Goal: Book appointment/travel/reservation

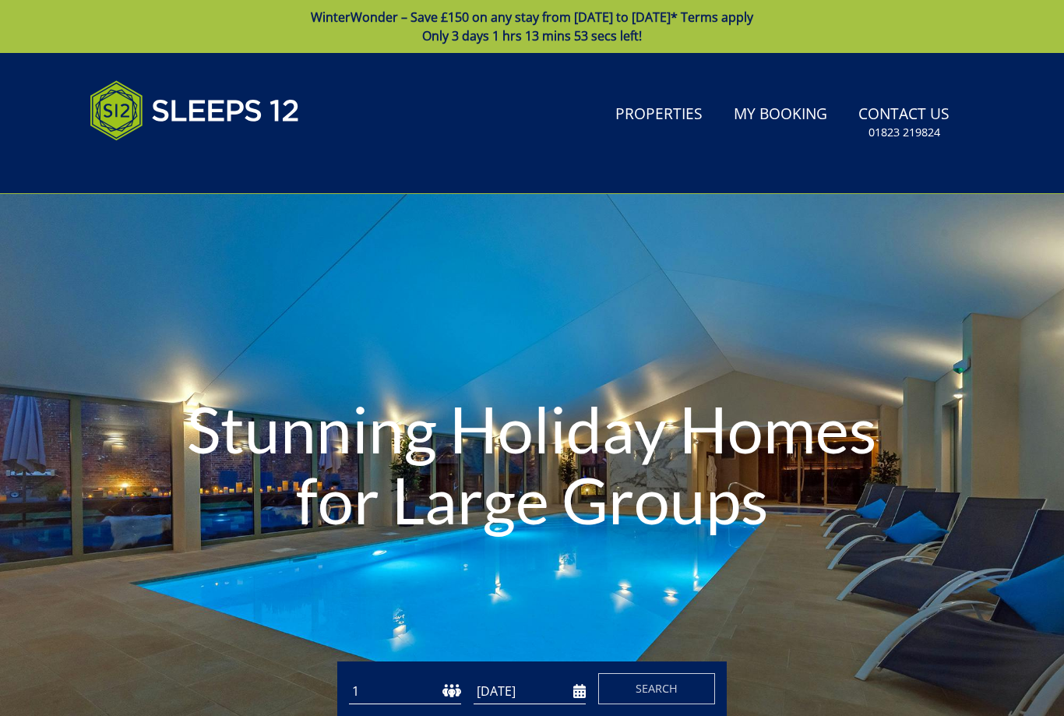
click at [534, 683] on input "[DATE]" at bounding box center [530, 692] width 112 height 26
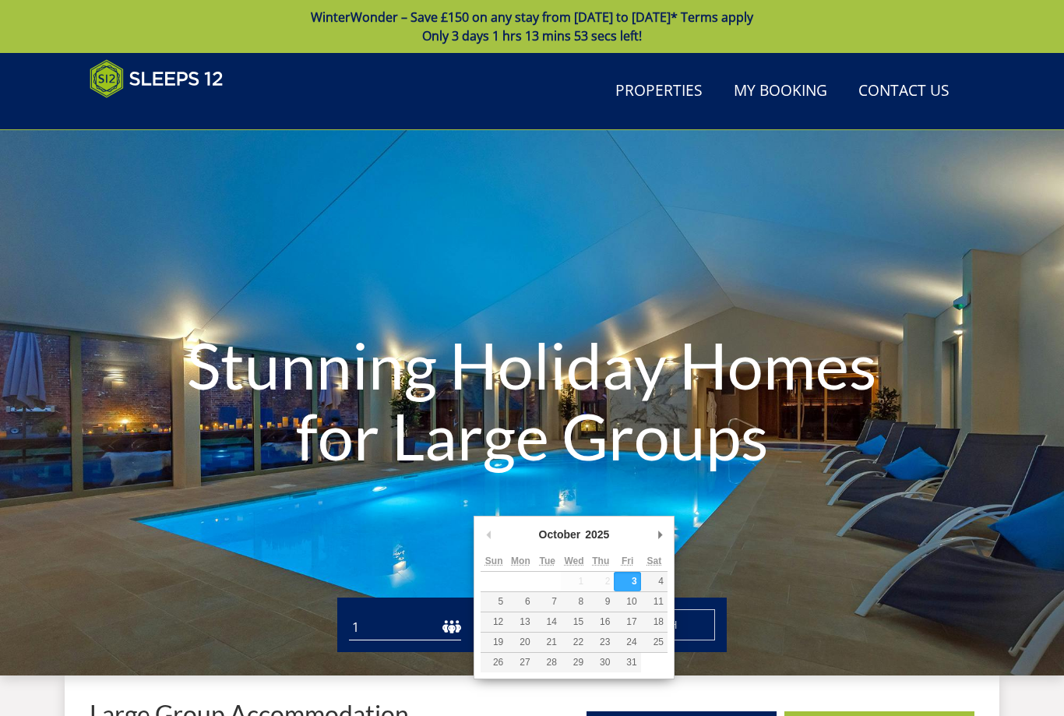
scroll to position [139, 0]
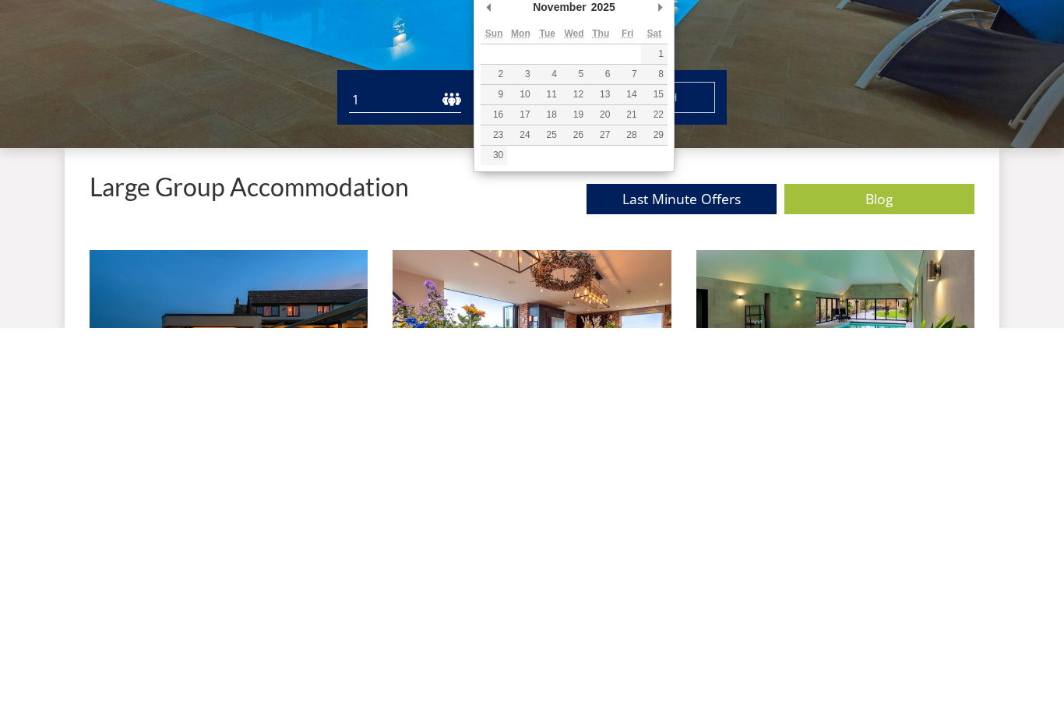
type input "[DATE]"
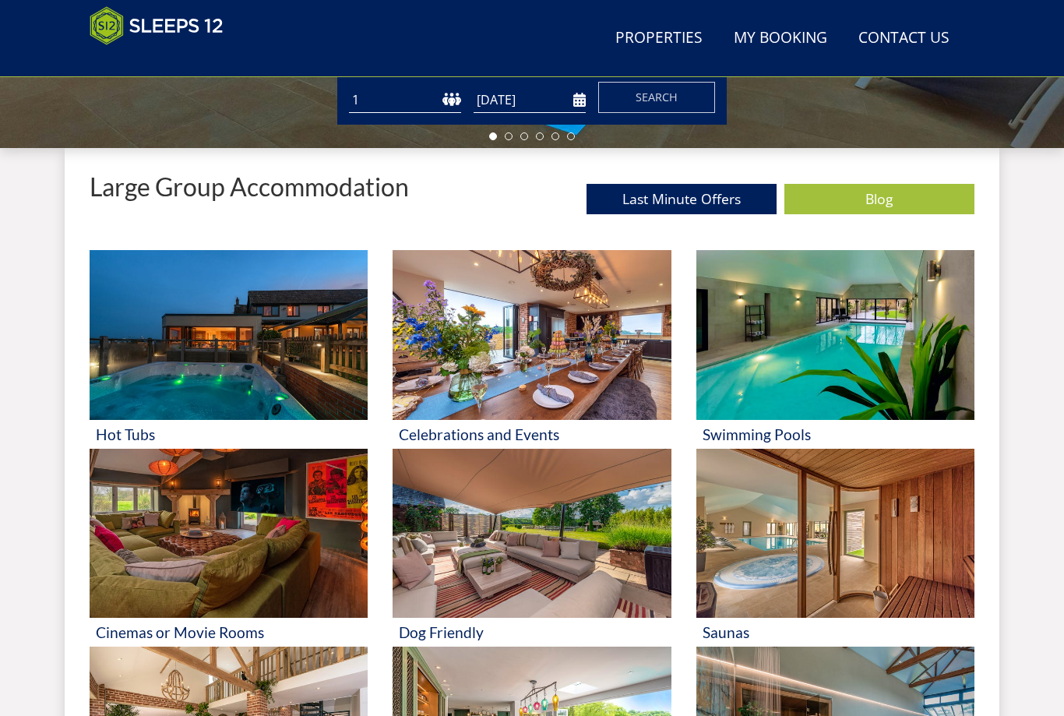
click at [453, 101] on select "1 2 3 4 5 6 7 8 9 10 11 12 13 14 15 16 17 18 19 20 21 22 23 24 25 26 27 28 29 3…" at bounding box center [405, 100] width 112 height 26
select select "6"
click at [660, 99] on span "Search" at bounding box center [657, 97] width 42 height 15
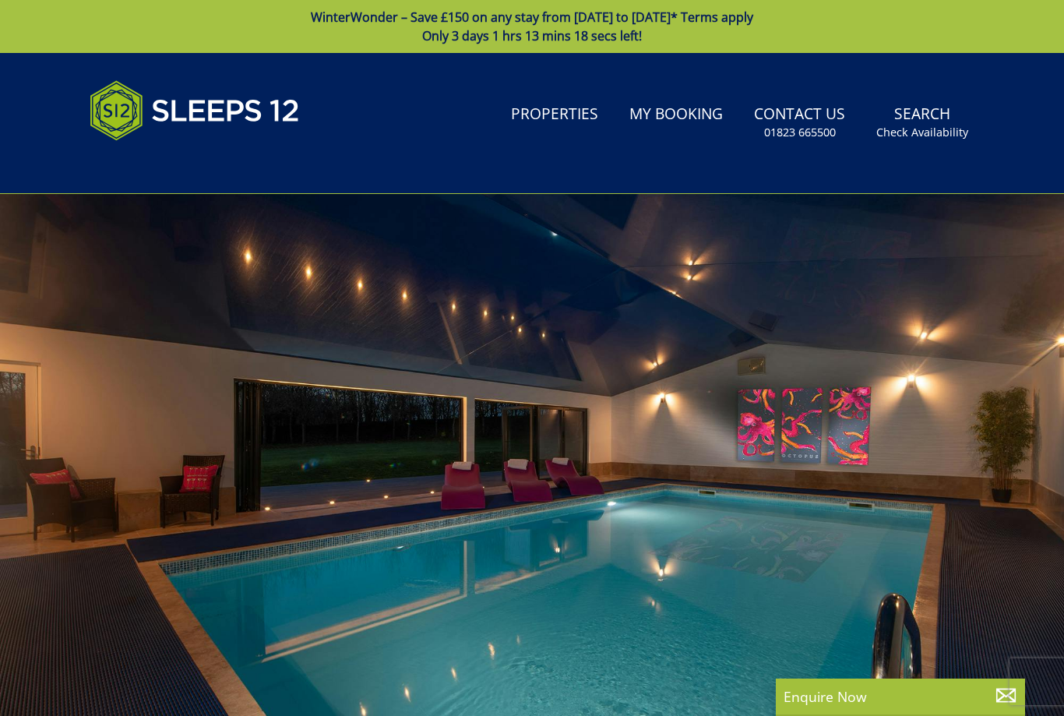
click at [941, 122] on link "Search Check Availability" at bounding box center [922, 122] width 104 height 51
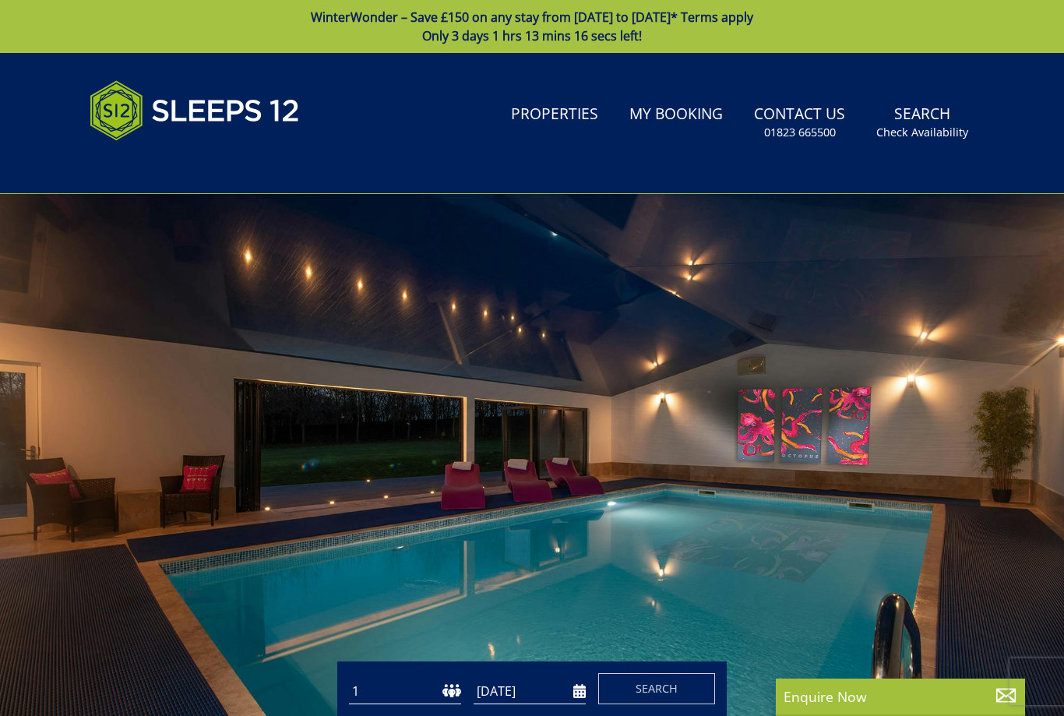
click at [547, 683] on input "[DATE]" at bounding box center [530, 692] width 112 height 26
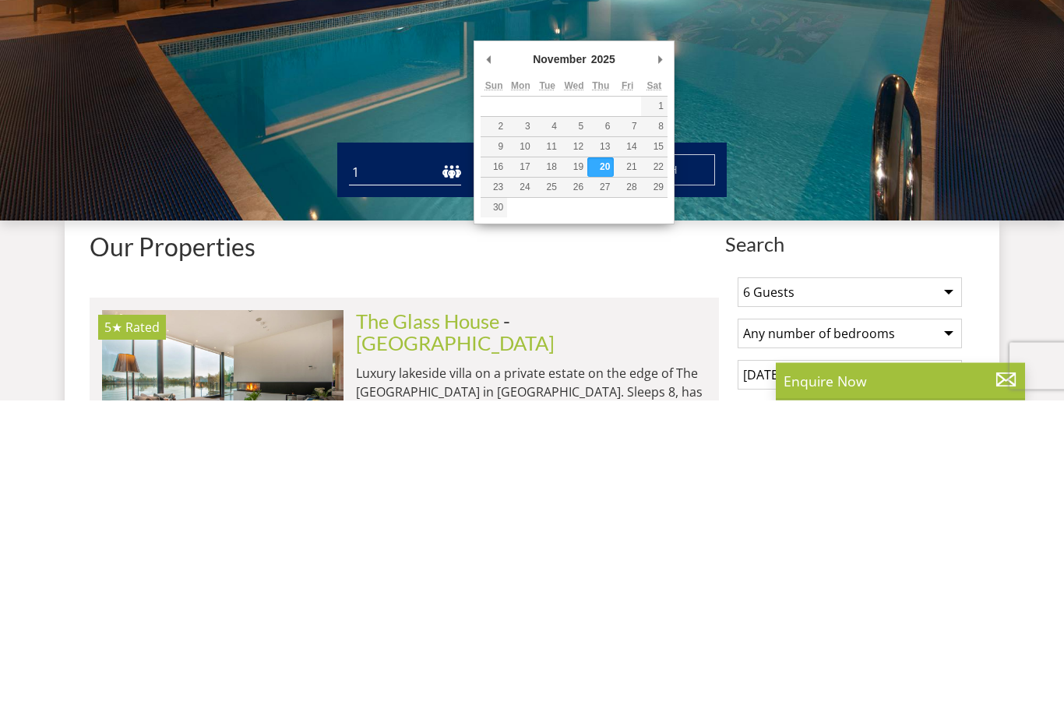
scroll to position [455, 0]
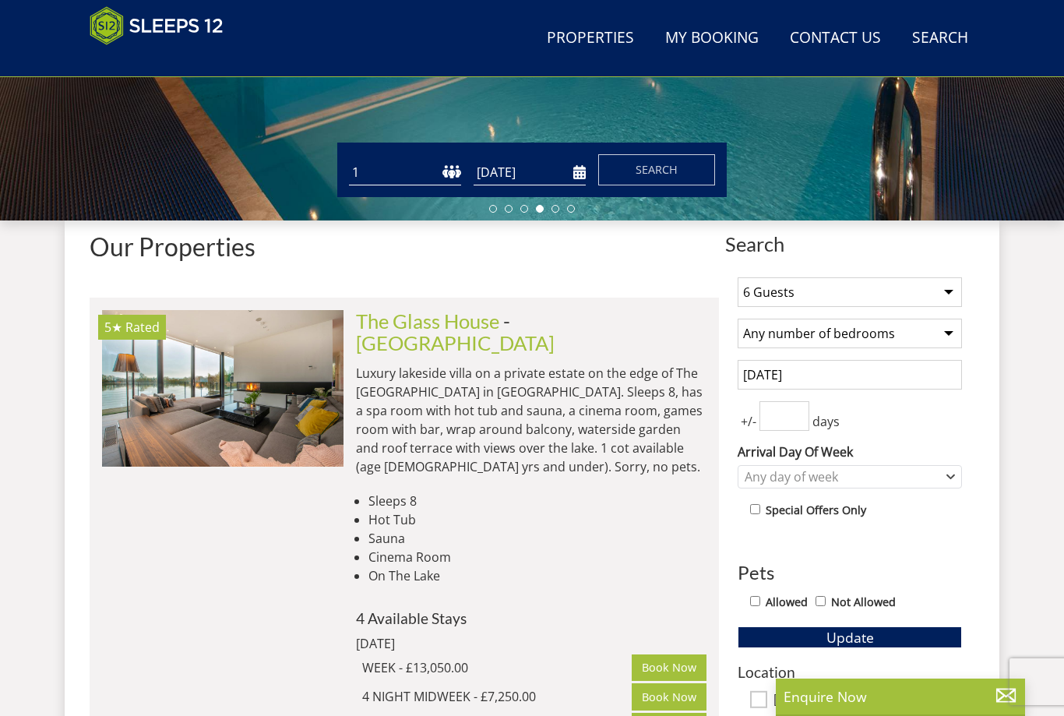
click at [555, 168] on input "[DATE]" at bounding box center [530, 173] width 112 height 26
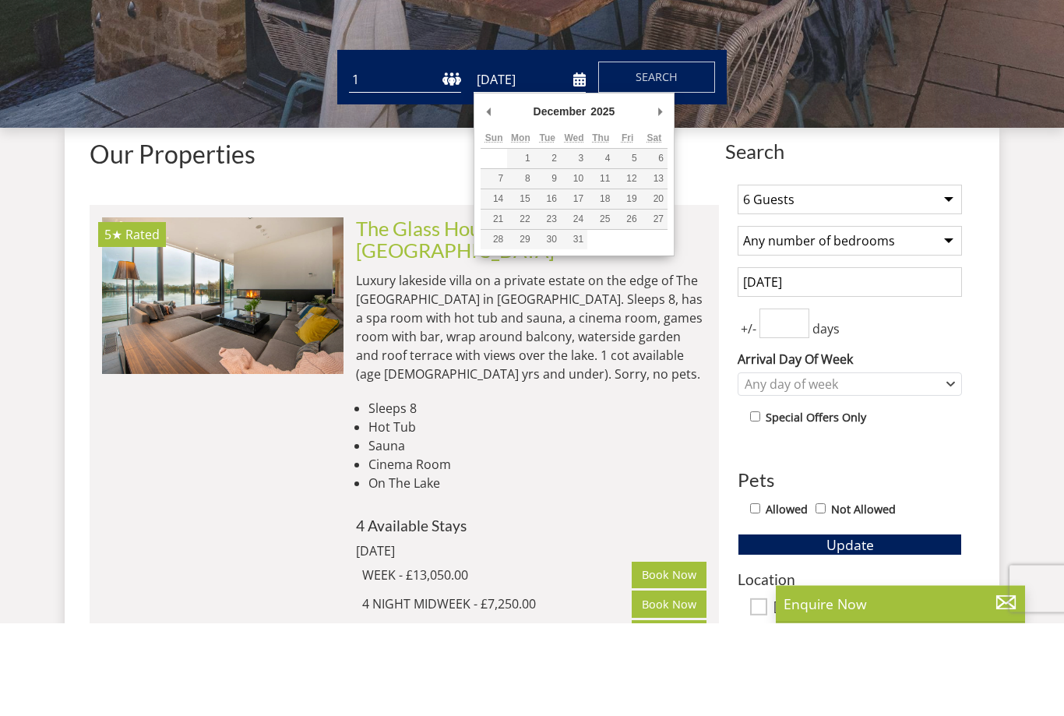
scroll to position [548, 0]
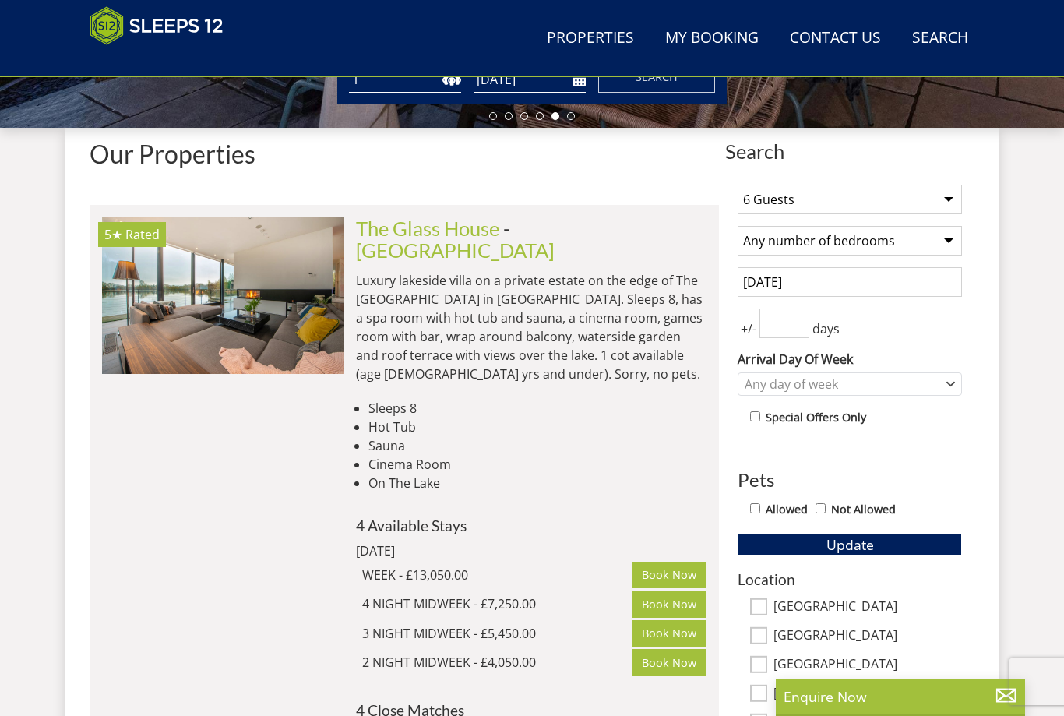
click at [873, 541] on span "Update" at bounding box center [851, 544] width 48 height 19
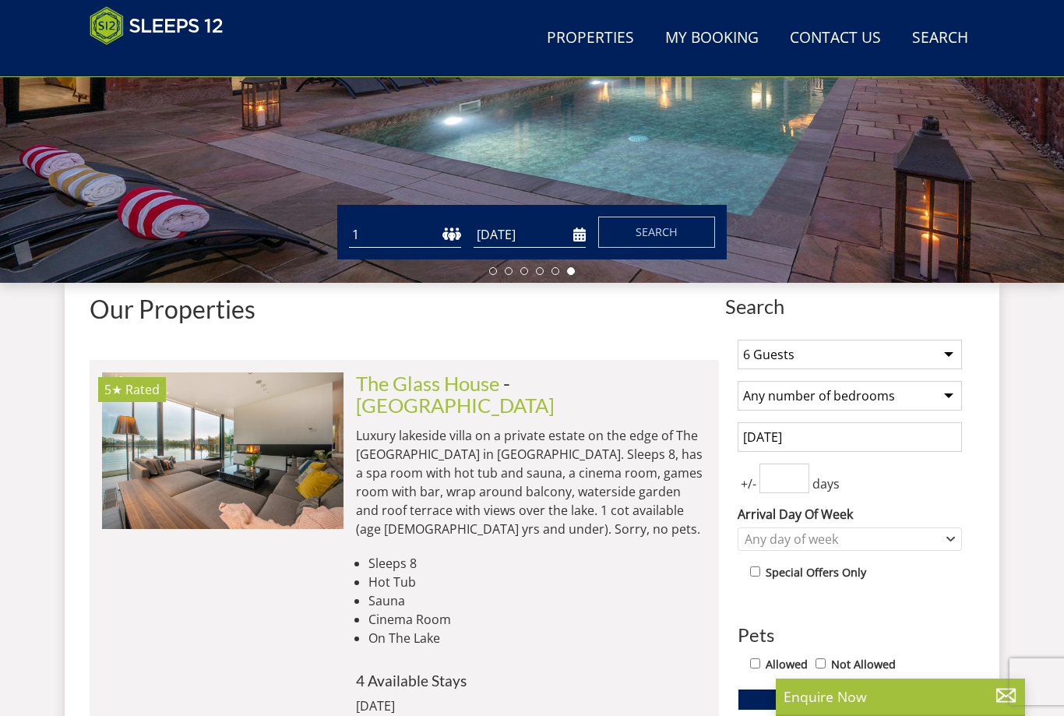
scroll to position [365, 0]
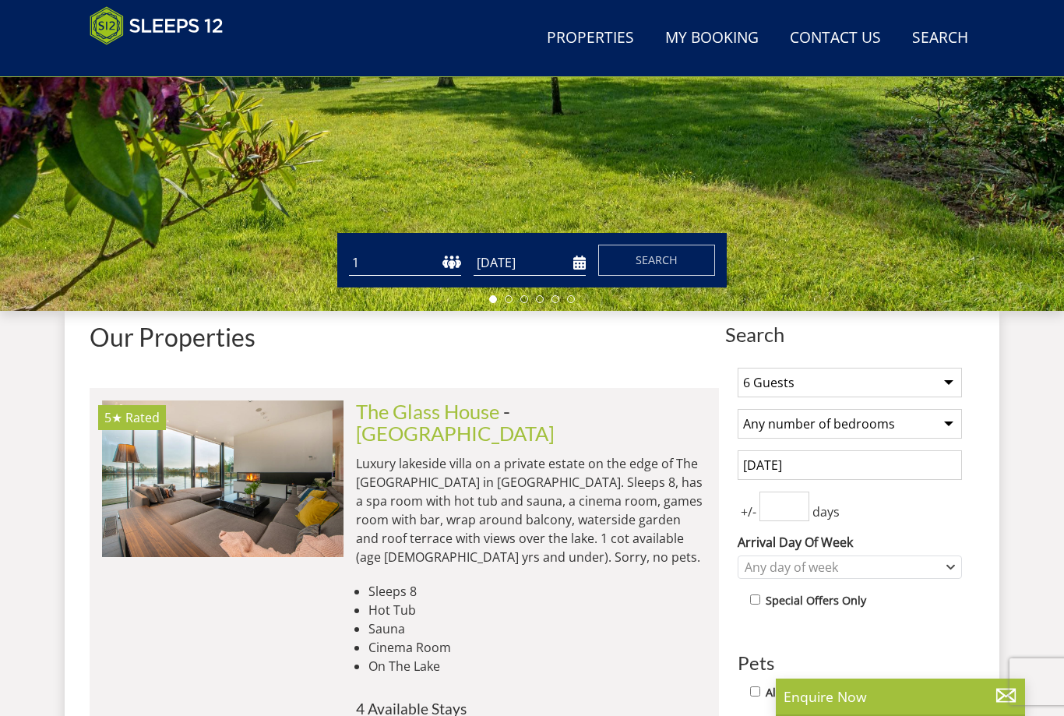
click at [537, 261] on input "[DATE]" at bounding box center [530, 263] width 112 height 26
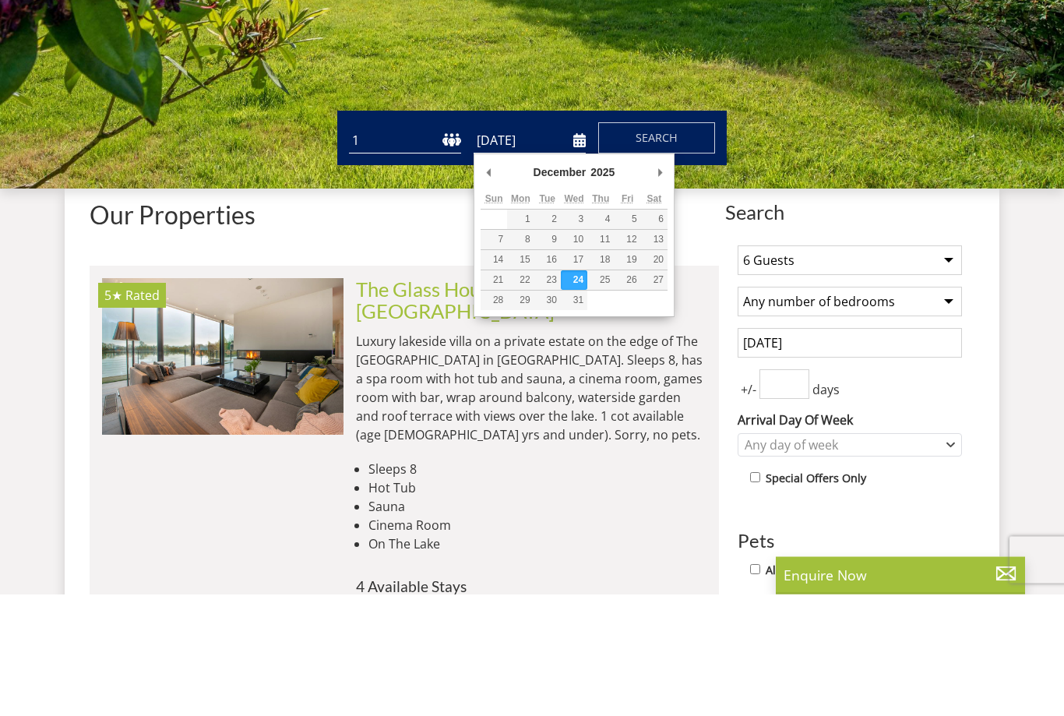
type input "[DATE]"
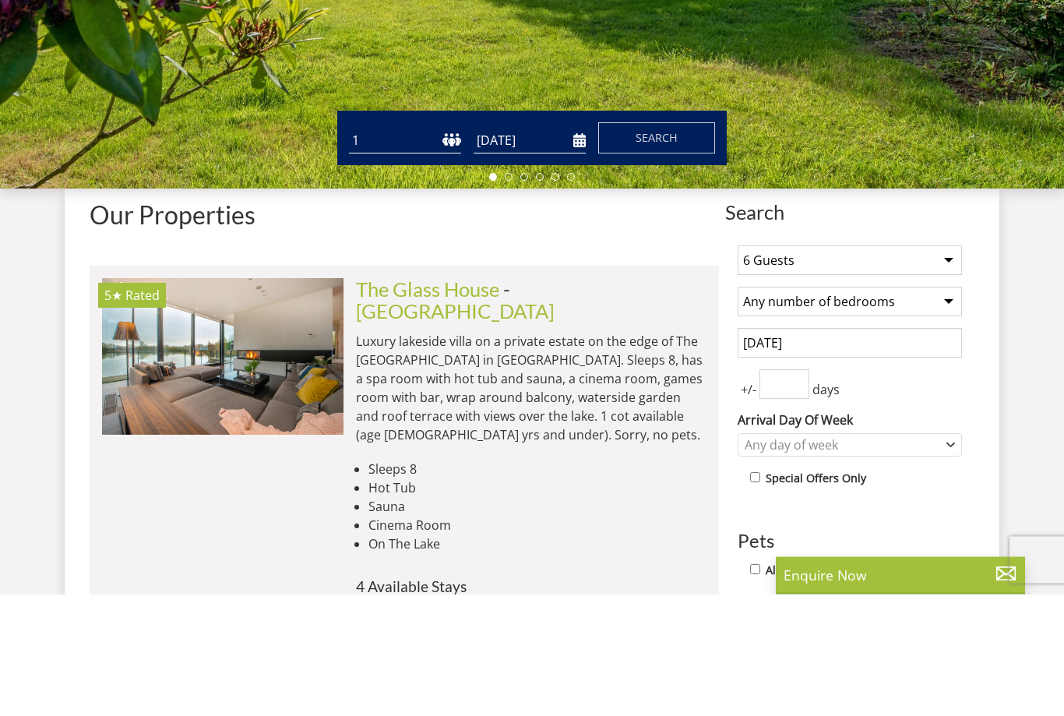
scroll to position [487, 0]
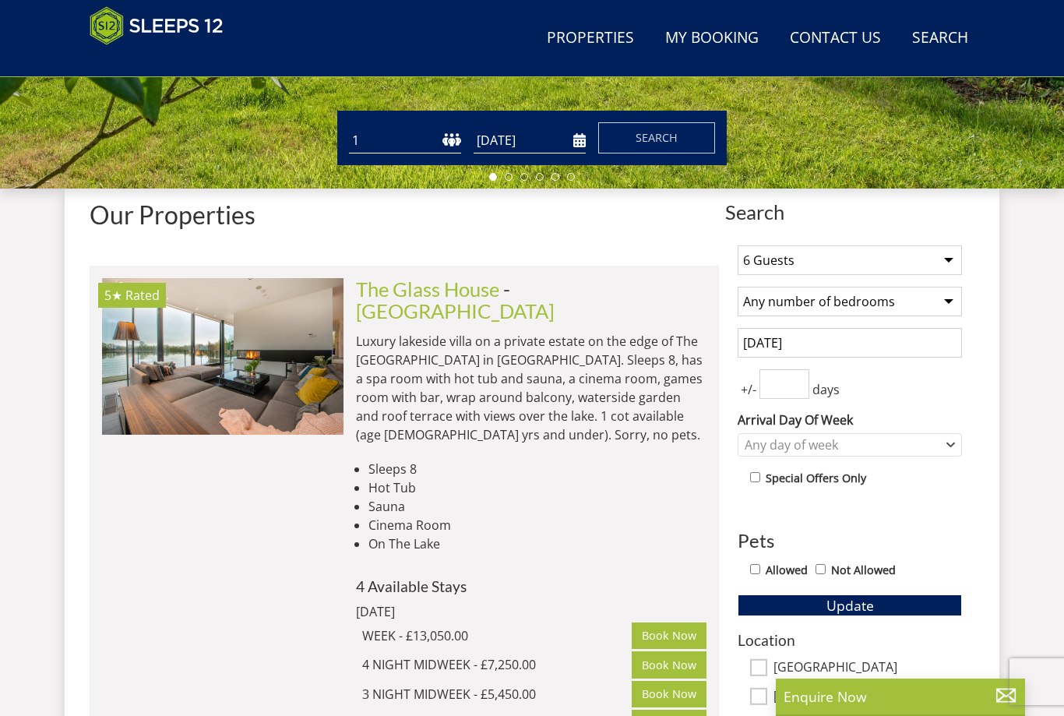
click at [866, 342] on input "[DATE]" at bounding box center [850, 343] width 224 height 30
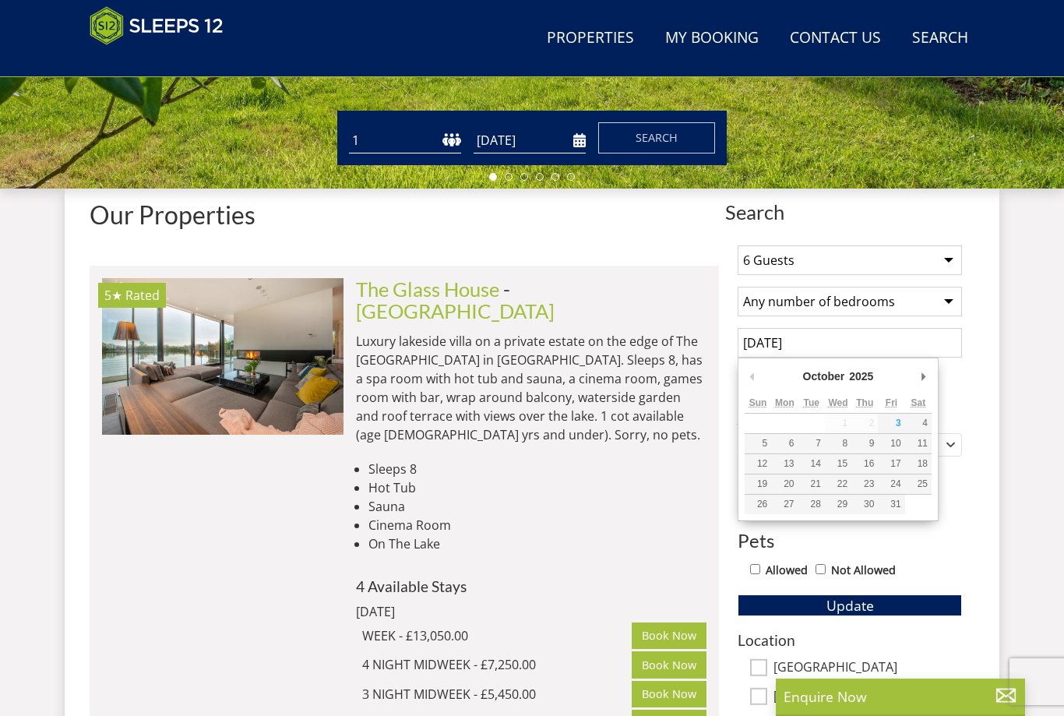
scroll to position [486, 0]
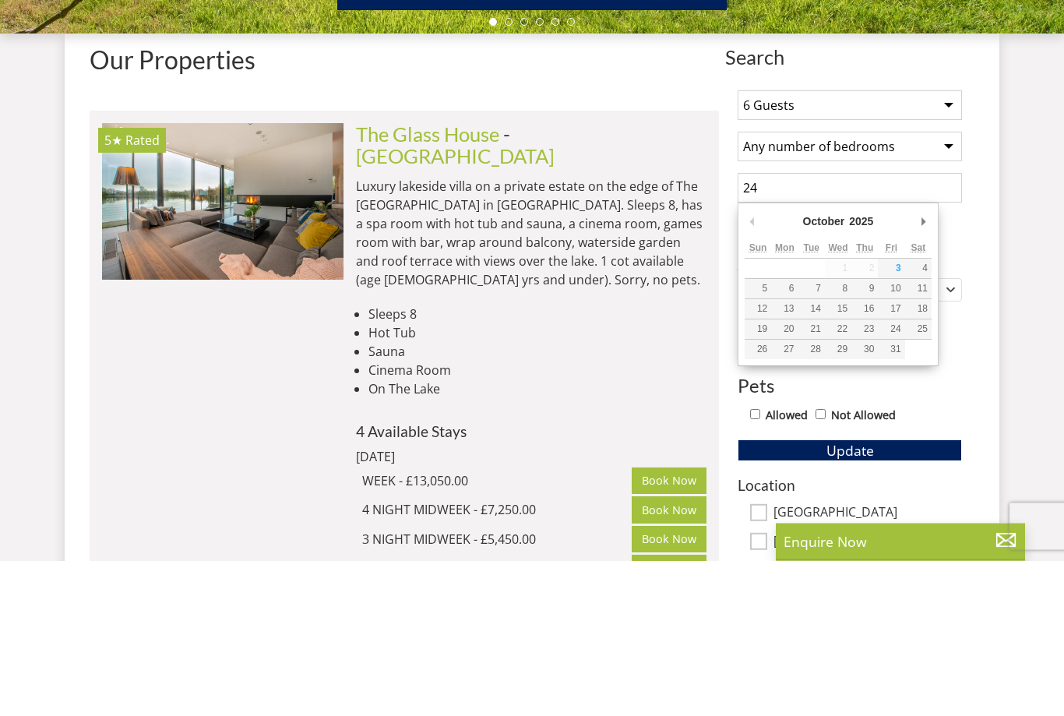
type input "2"
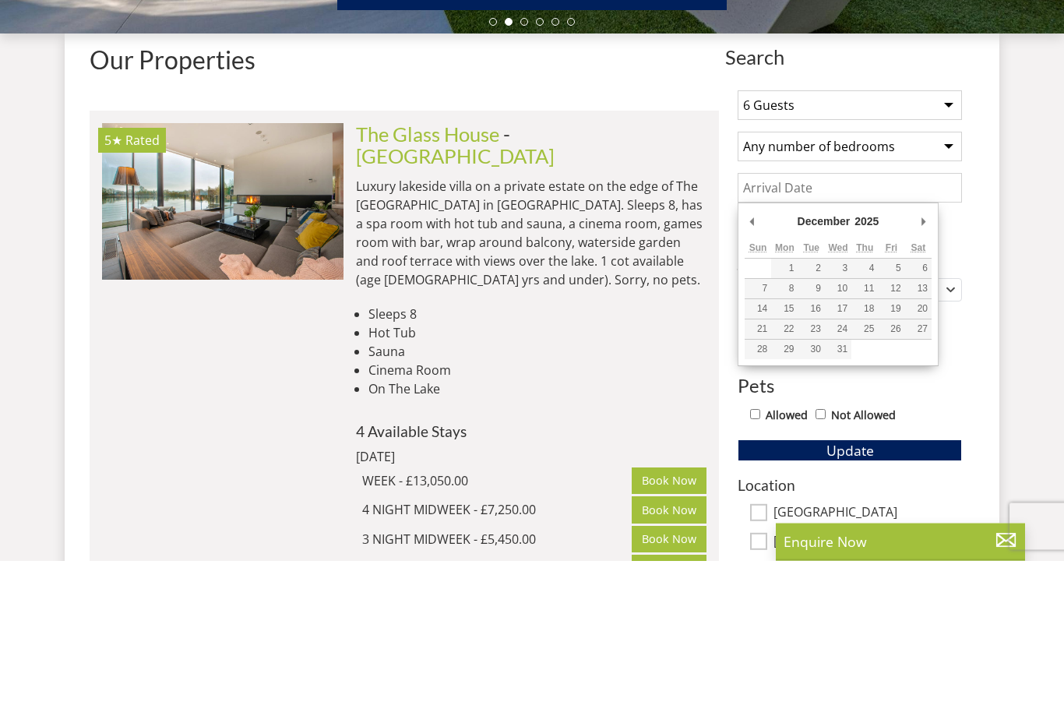
type input "[DATE]"
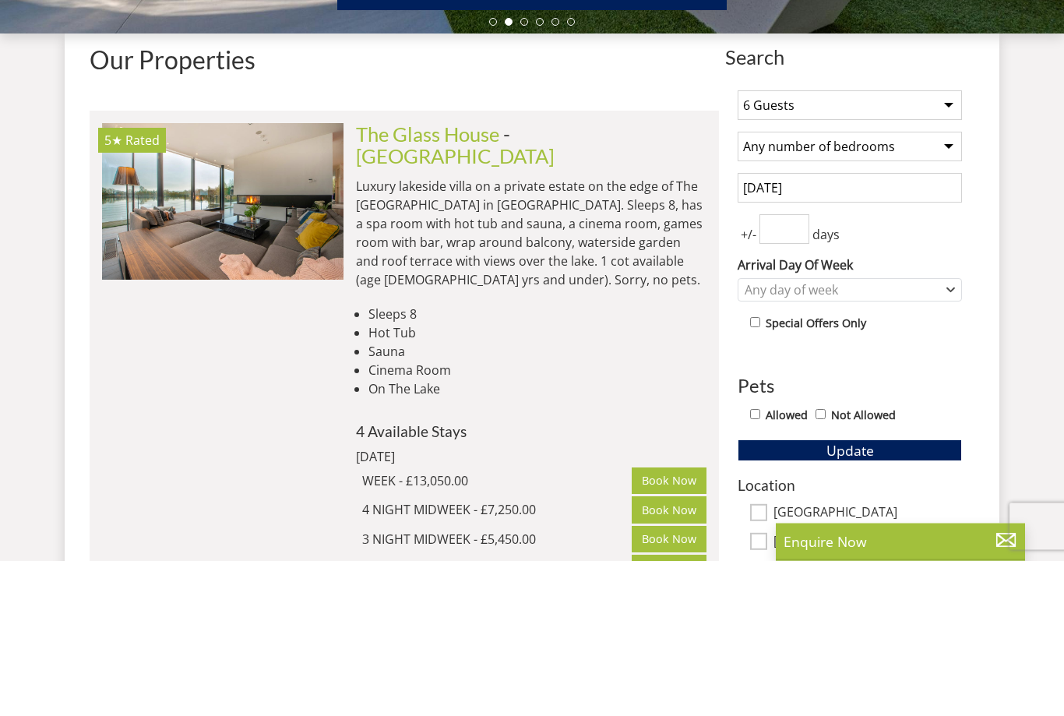
scroll to position [642, 0]
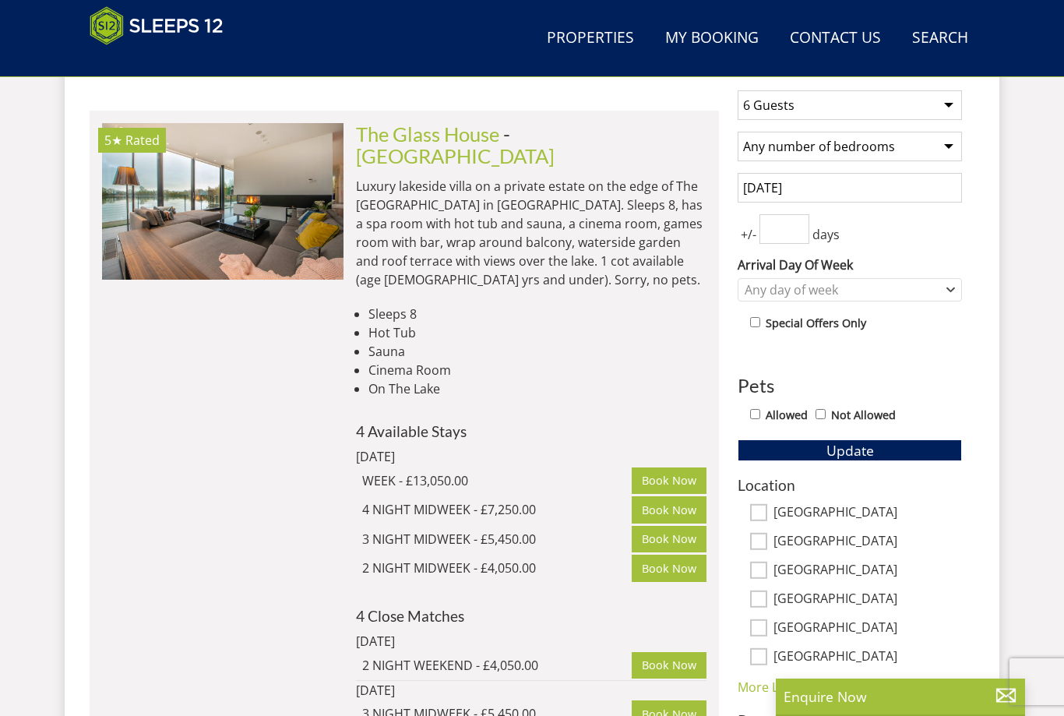
click at [864, 441] on span "Update" at bounding box center [851, 450] width 48 height 19
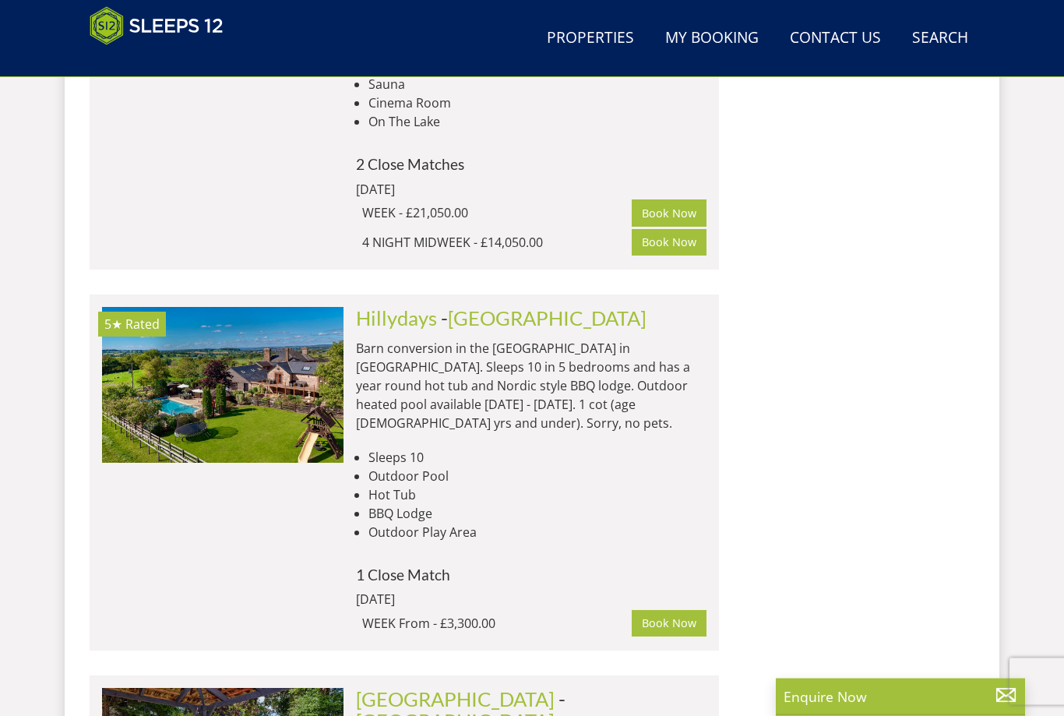
scroll to position [1973, 0]
click at [160, 307] on img at bounding box center [223, 385] width 242 height 156
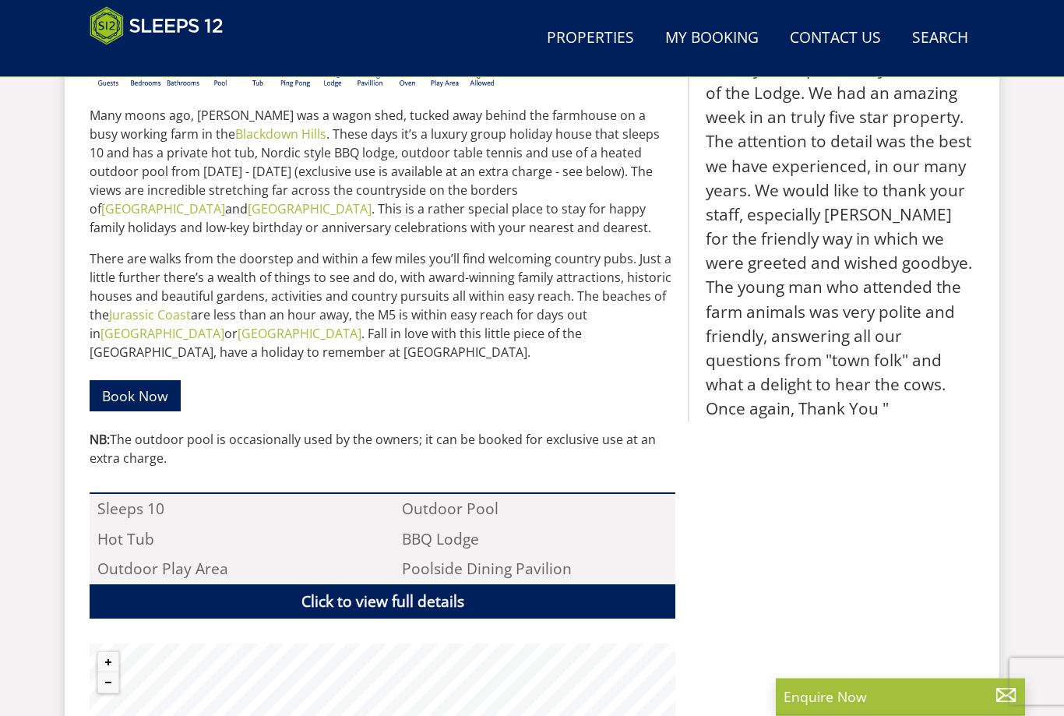
scroll to position [738, 0]
click at [407, 584] on link "Click to view full details" at bounding box center [383, 601] width 586 height 35
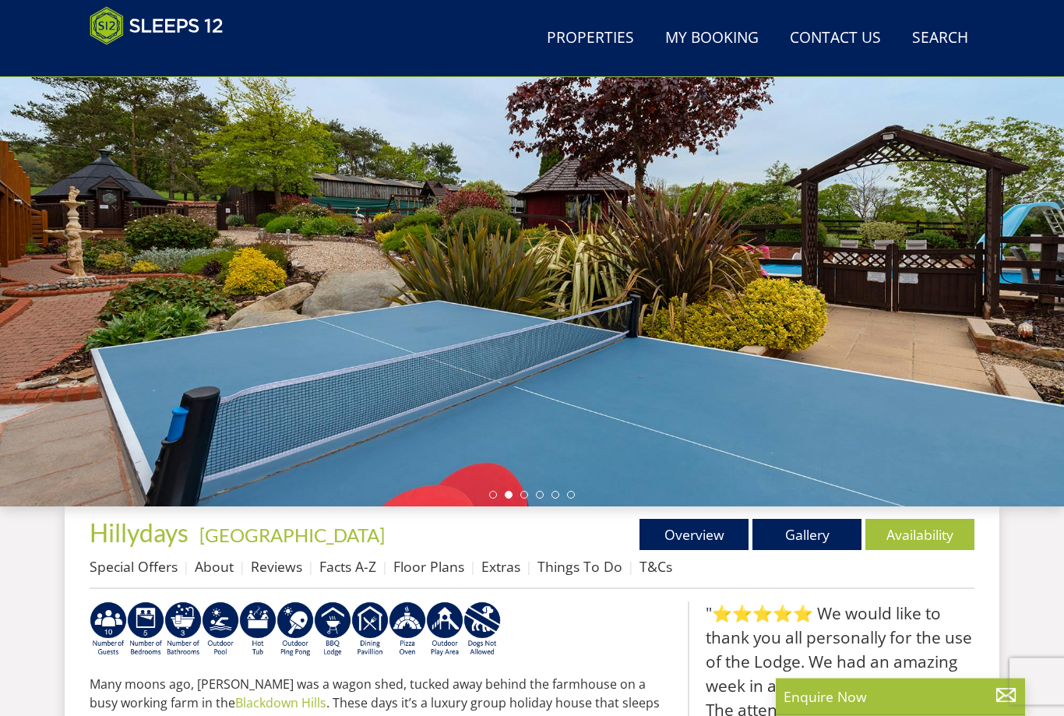
scroll to position [169, 0]
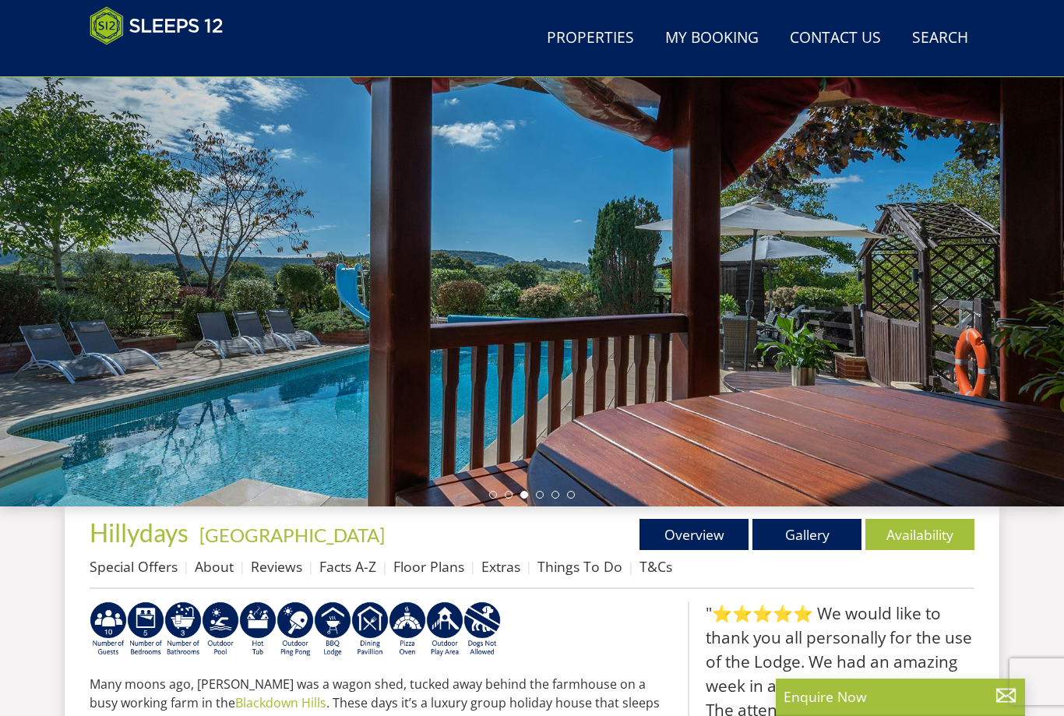
click at [813, 526] on link "Gallery" at bounding box center [807, 534] width 109 height 31
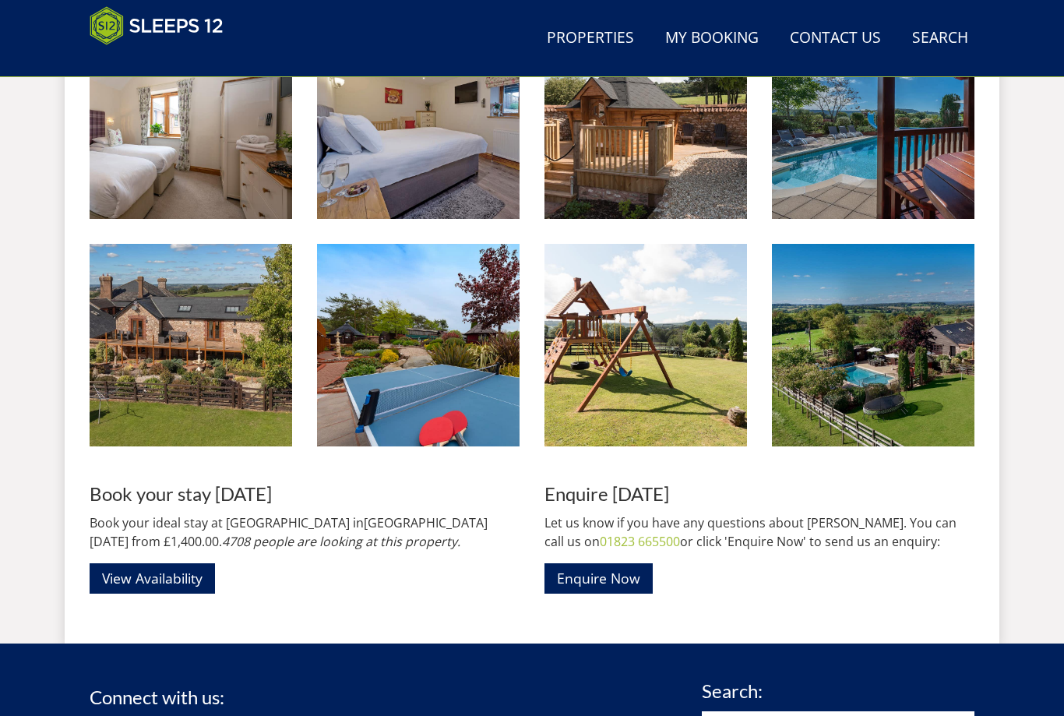
scroll to position [1664, 0]
click at [160, 563] on link "View Availability" at bounding box center [152, 578] width 125 height 30
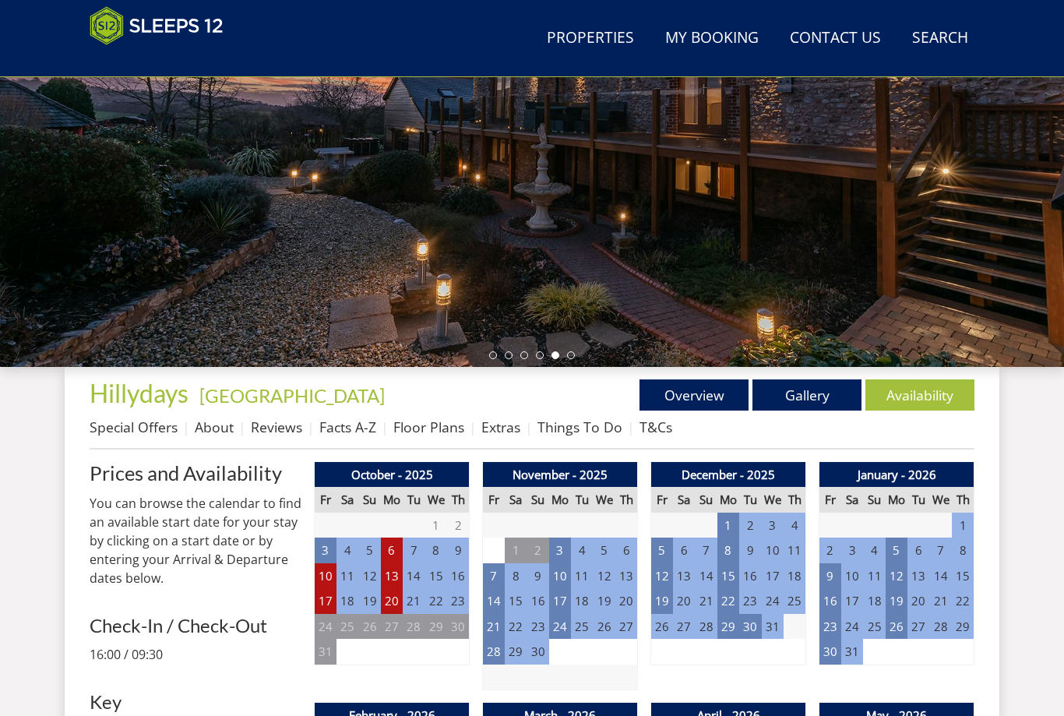
scroll to position [309, 0]
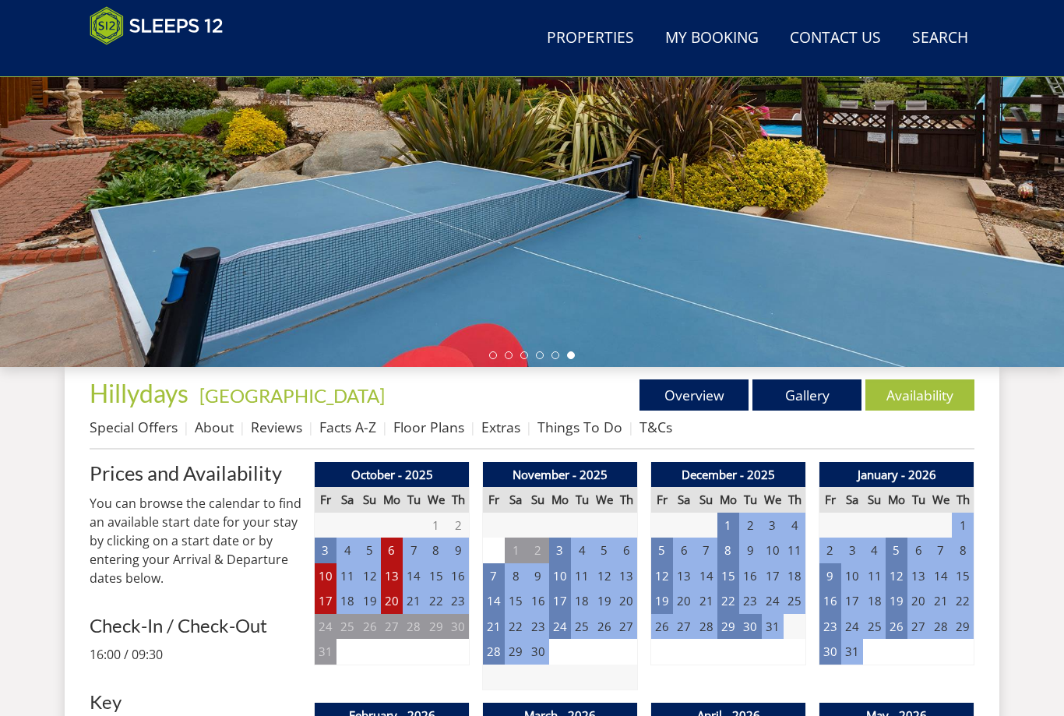
click at [816, 392] on link "Gallery" at bounding box center [807, 394] width 109 height 31
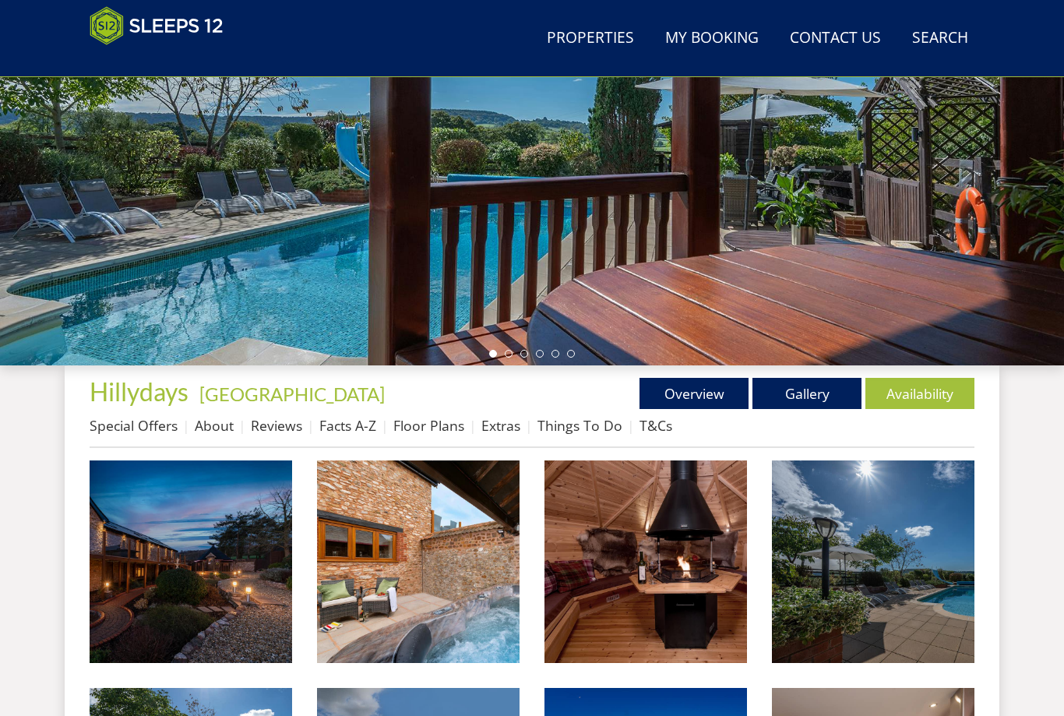
scroll to position [342, 0]
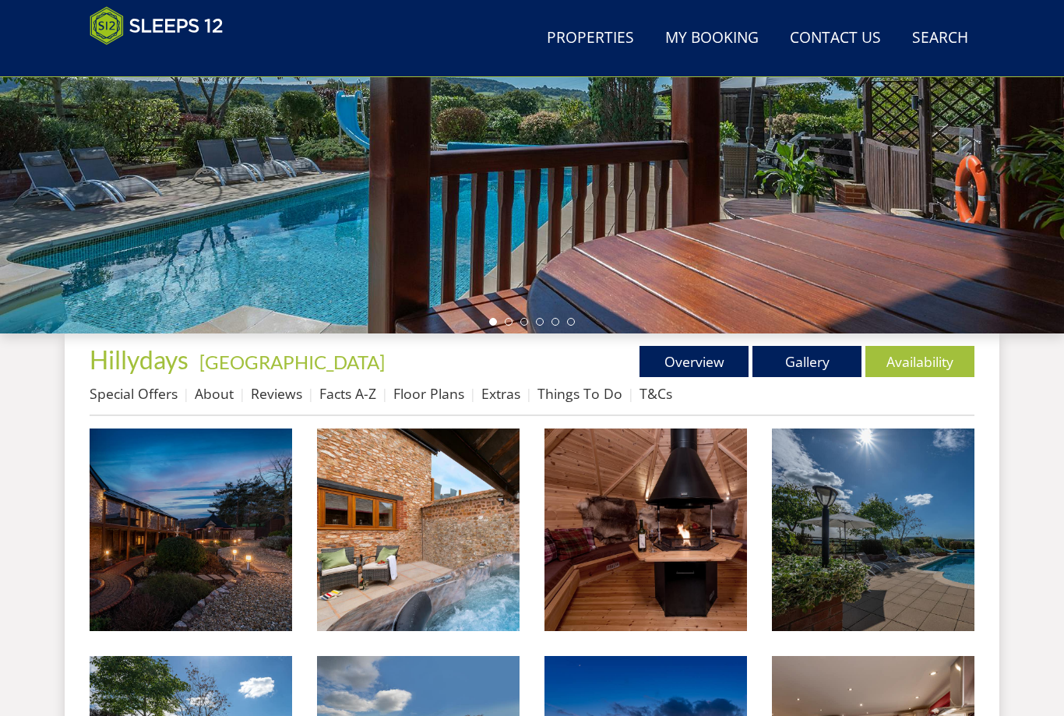
click at [699, 366] on link "Overview" at bounding box center [694, 361] width 109 height 31
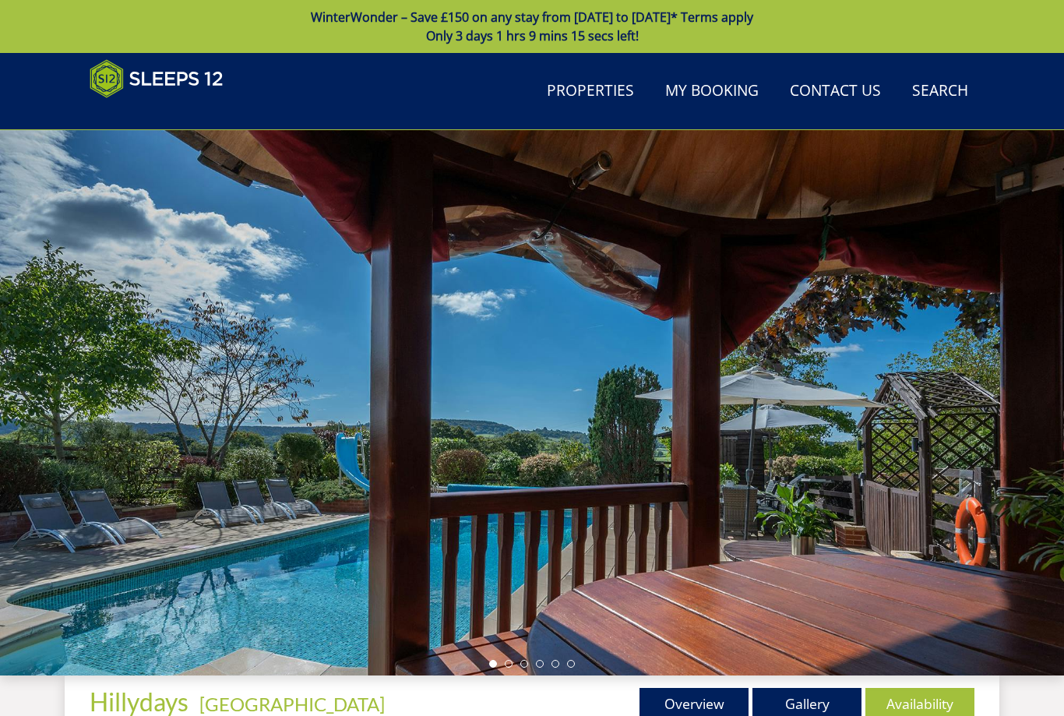
scroll to position [342, 0]
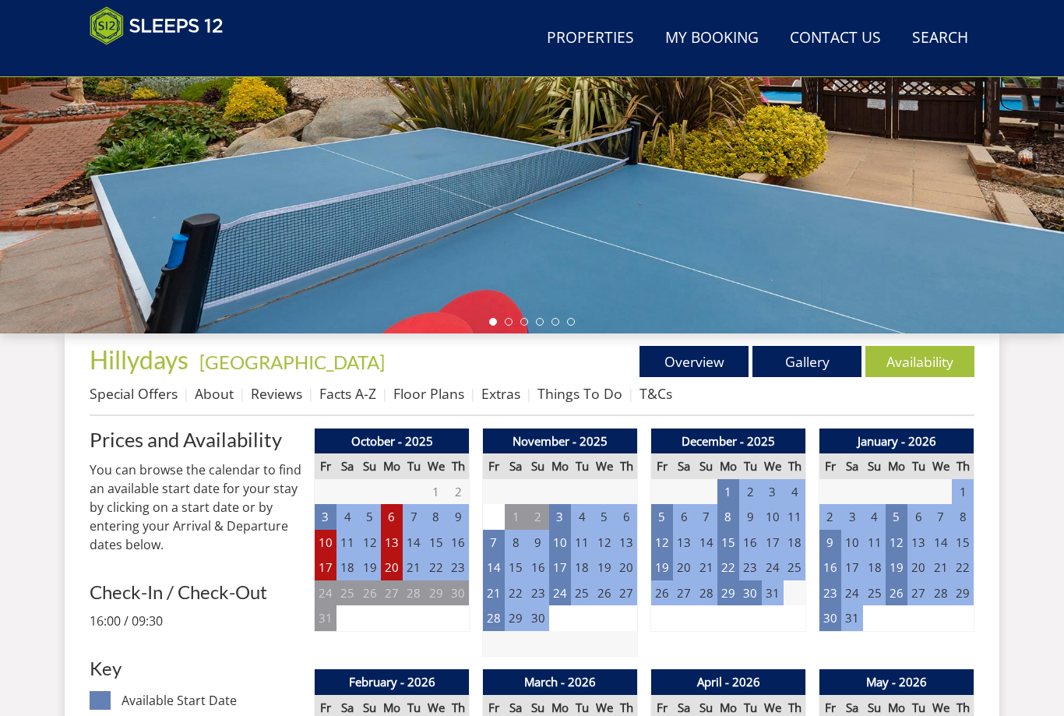
scroll to position [309, 0]
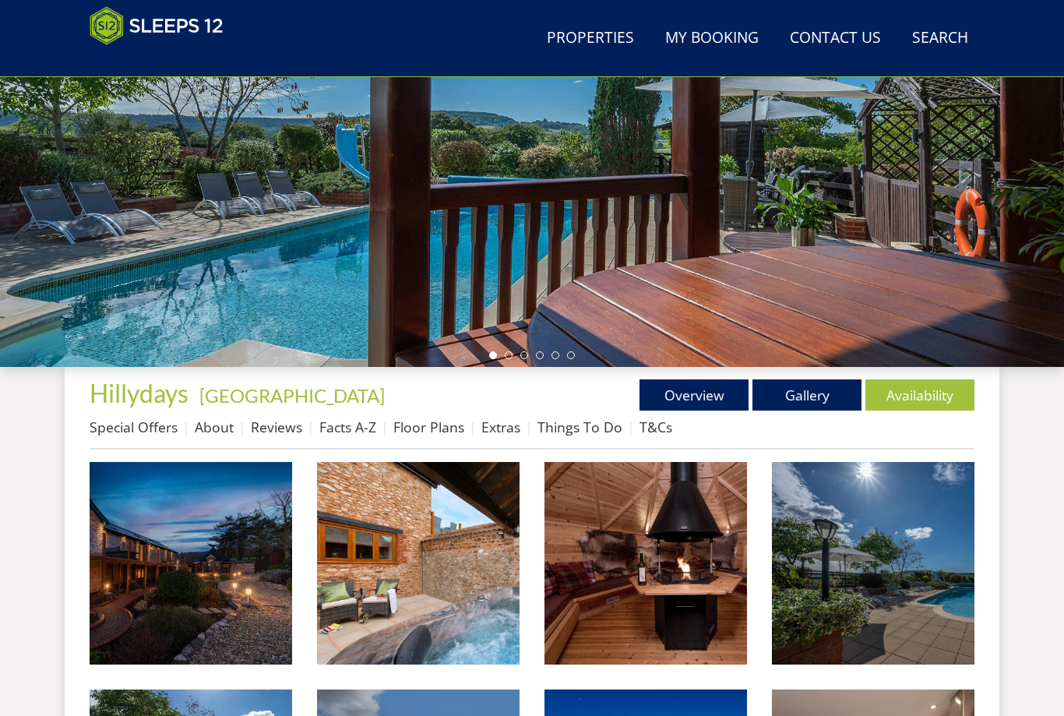
scroll to position [1664, 0]
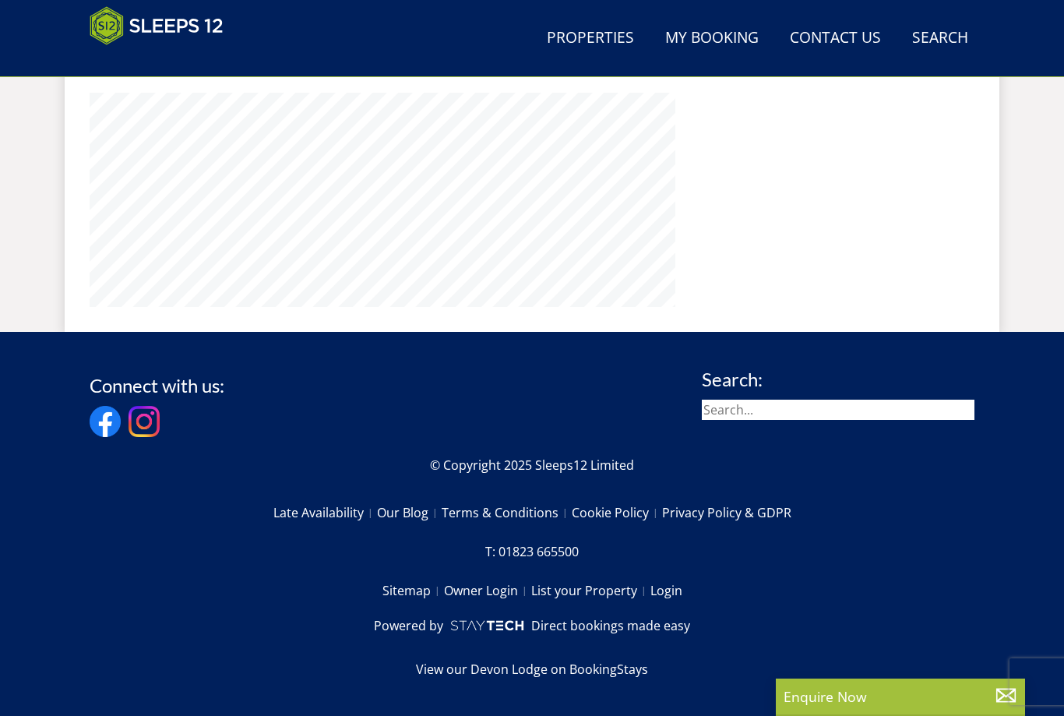
scroll to position [169, 0]
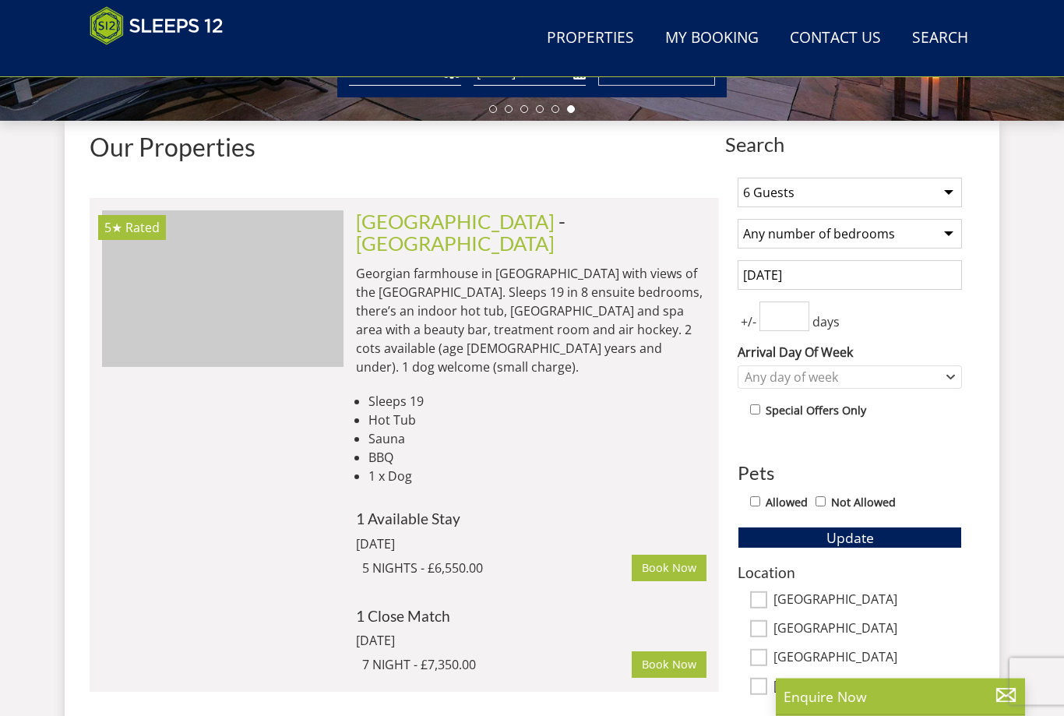
scroll to position [556, 0]
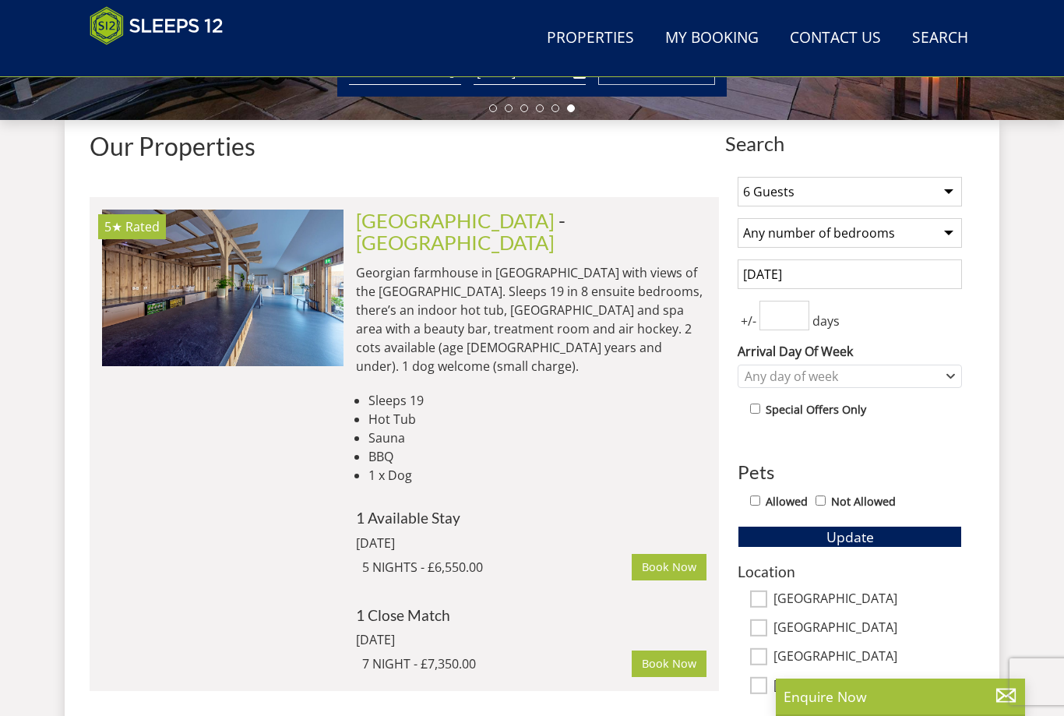
click at [187, 297] on img at bounding box center [223, 288] width 242 height 156
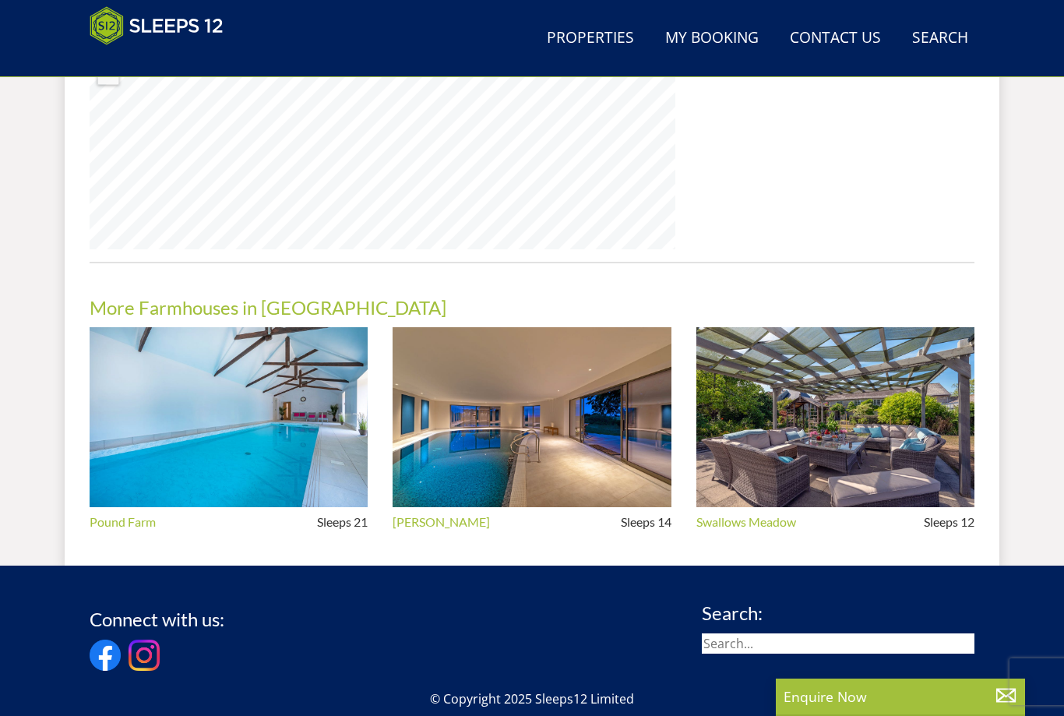
scroll to position [1326, 0]
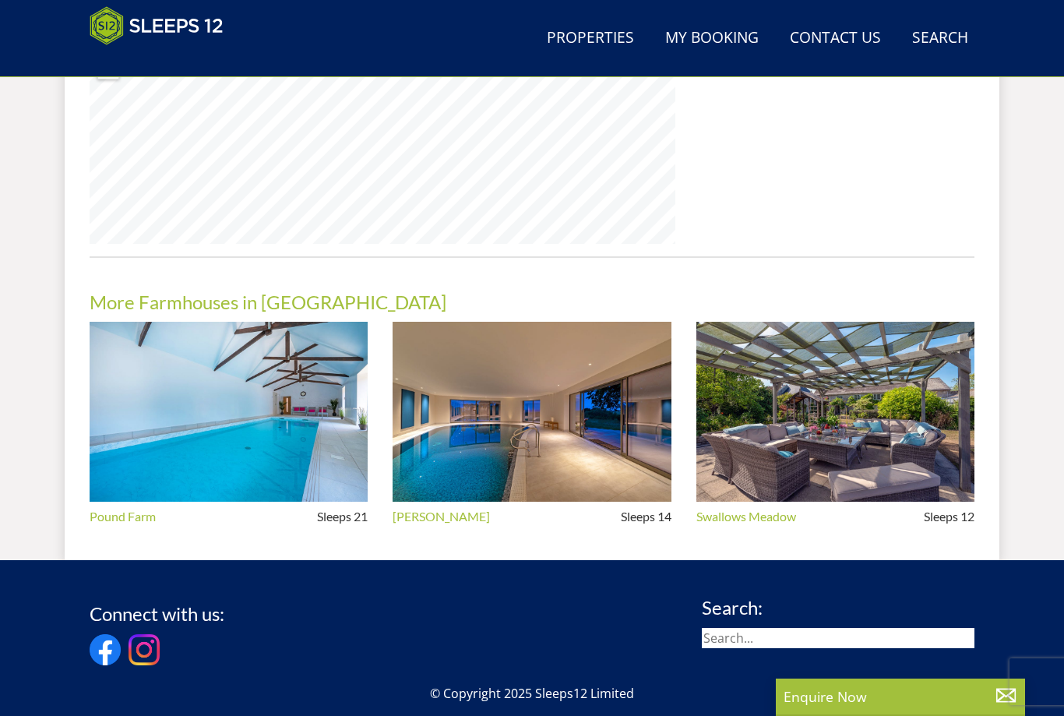
click at [569, 377] on img at bounding box center [532, 412] width 278 height 180
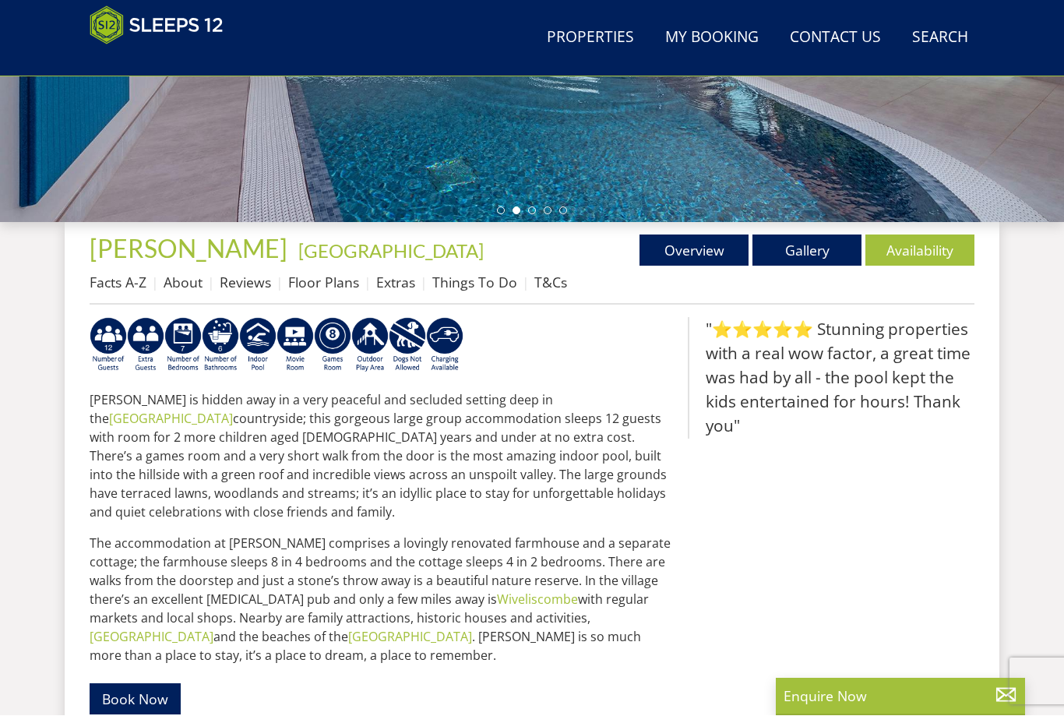
scroll to position [453, 0]
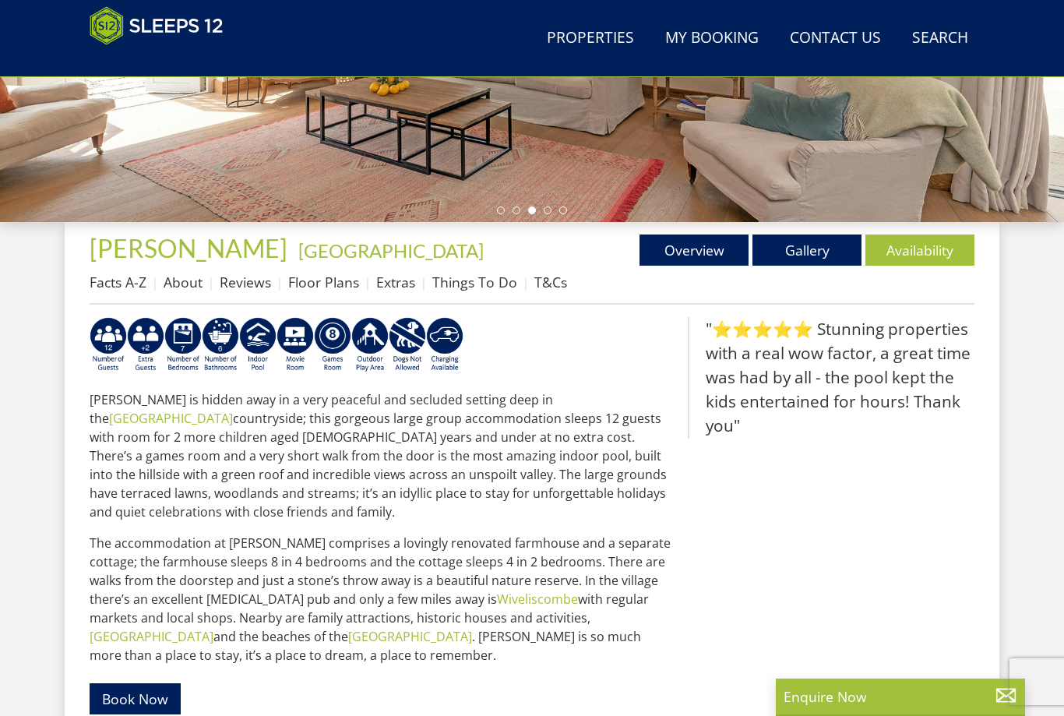
click at [910, 247] on link "Availability" at bounding box center [920, 250] width 109 height 31
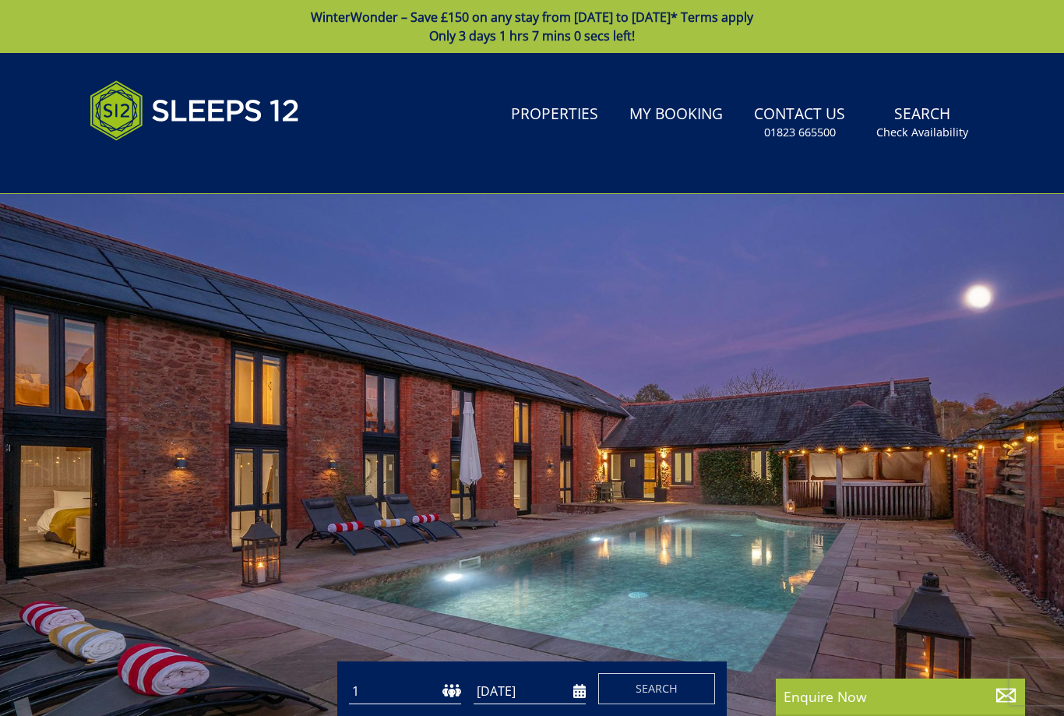
select select "6"
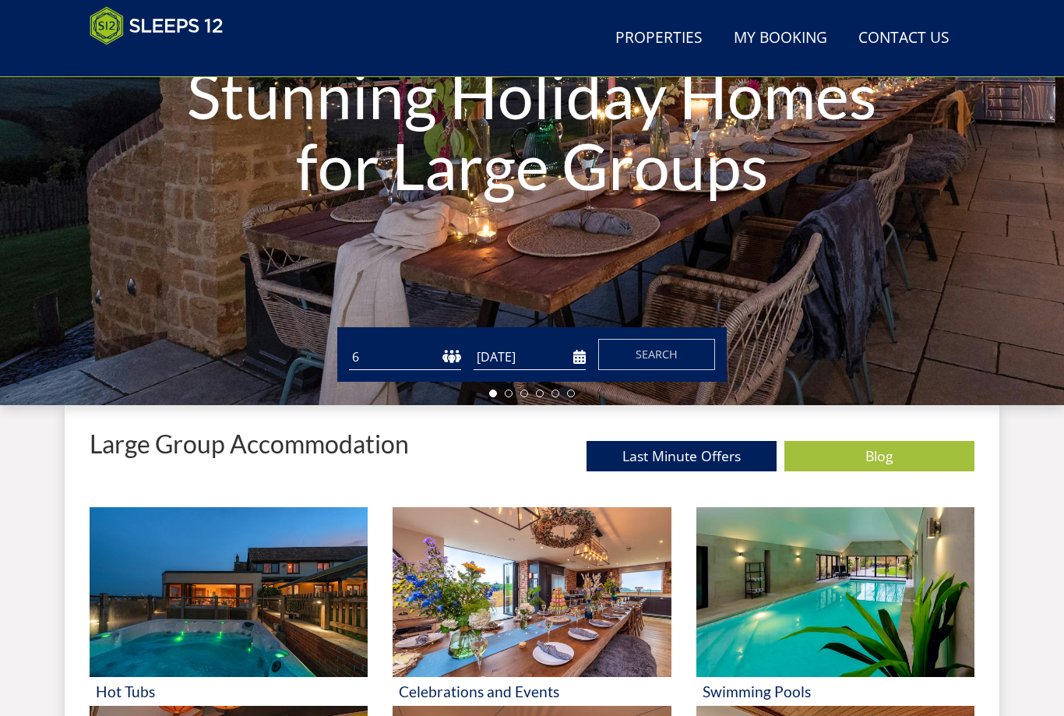
scroll to position [270, 0]
click at [581, 357] on input "[DATE]" at bounding box center [530, 357] width 112 height 26
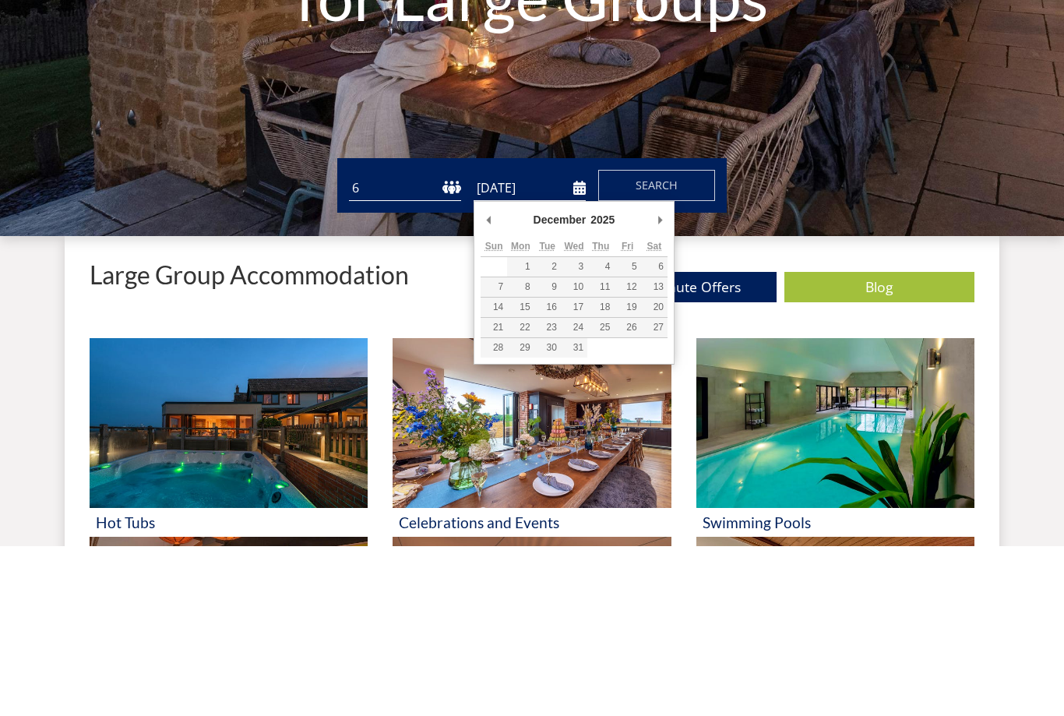
type input "[DATE]"
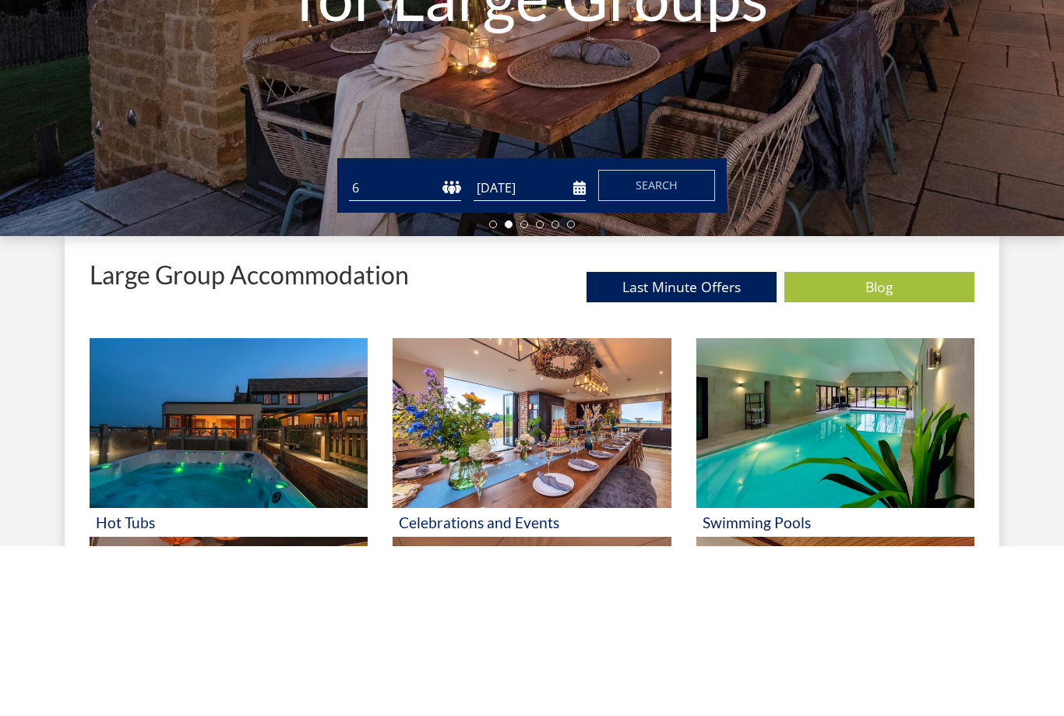
scroll to position [440, 0]
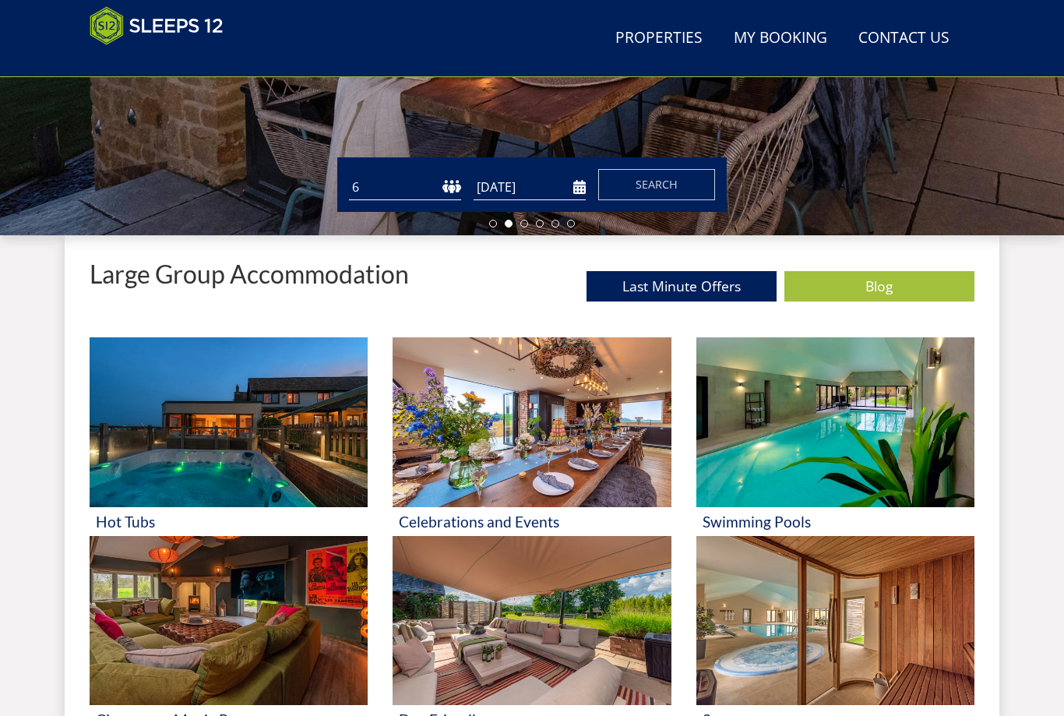
click at [677, 180] on span "Search" at bounding box center [657, 184] width 42 height 15
